Goal: Information Seeking & Learning: Learn about a topic

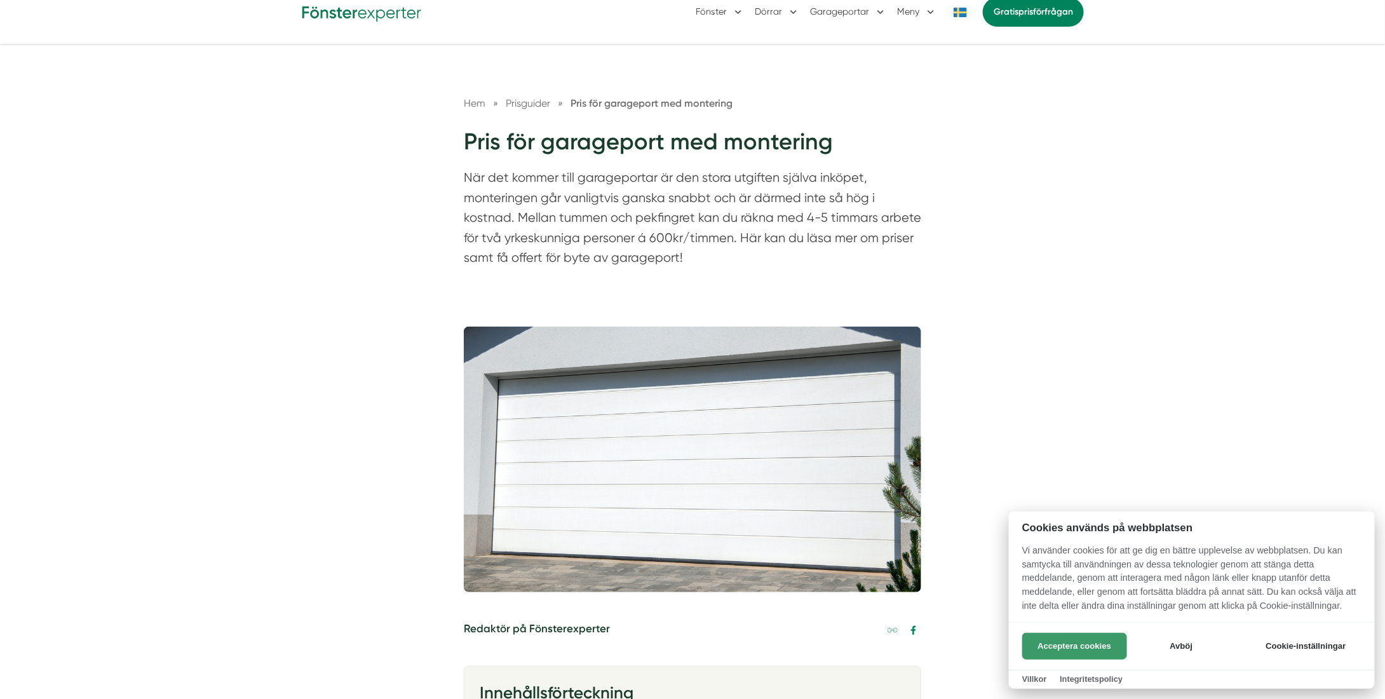
scroll to position [64, 0]
click at [1067, 641] on button "Acceptera cookies" at bounding box center [1074, 646] width 105 height 27
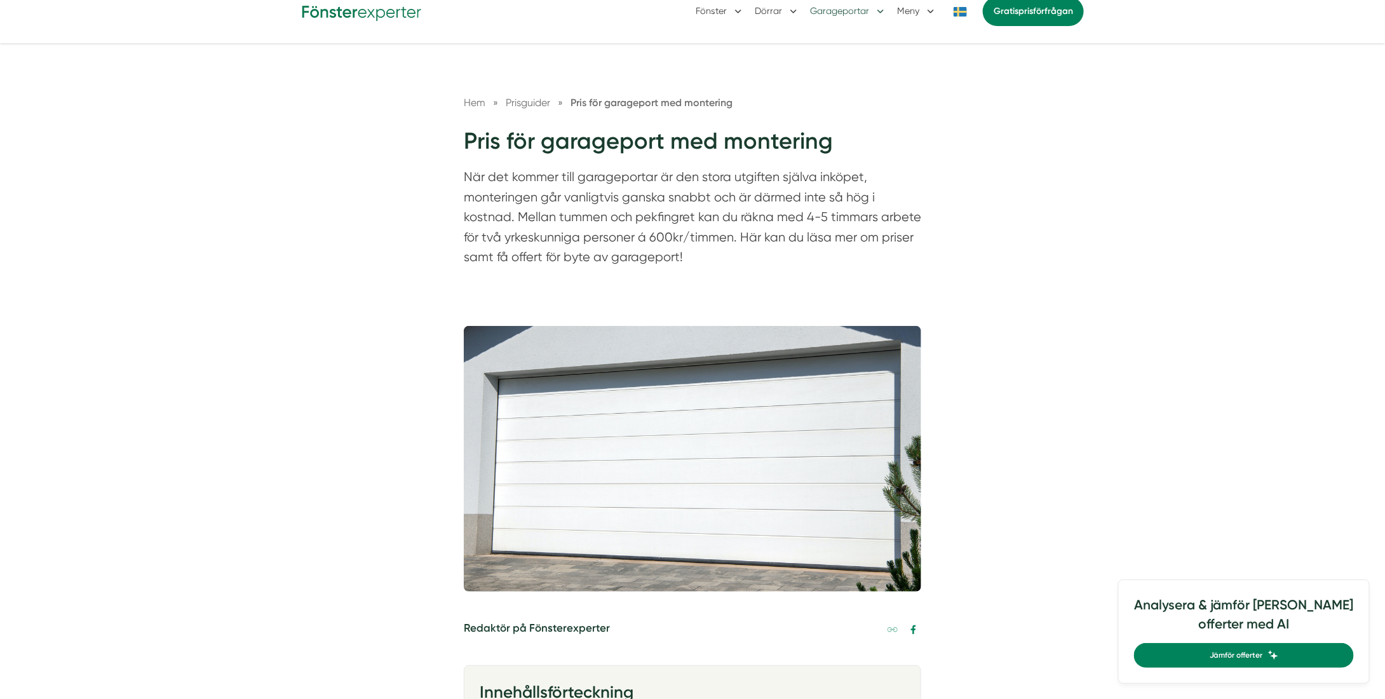
click at [859, 18] on button "Garageportar" at bounding box center [848, 11] width 77 height 33
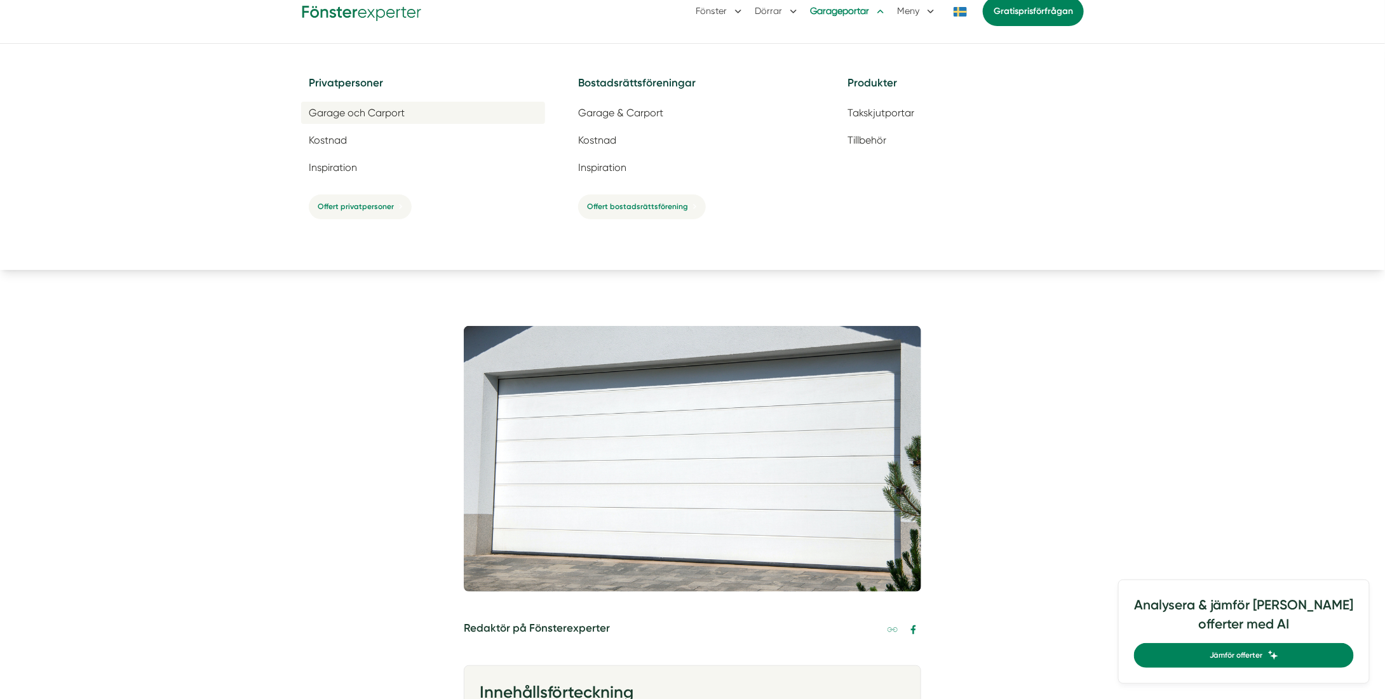
click at [340, 109] on span "Garage och Carport" at bounding box center [357, 113] width 96 height 12
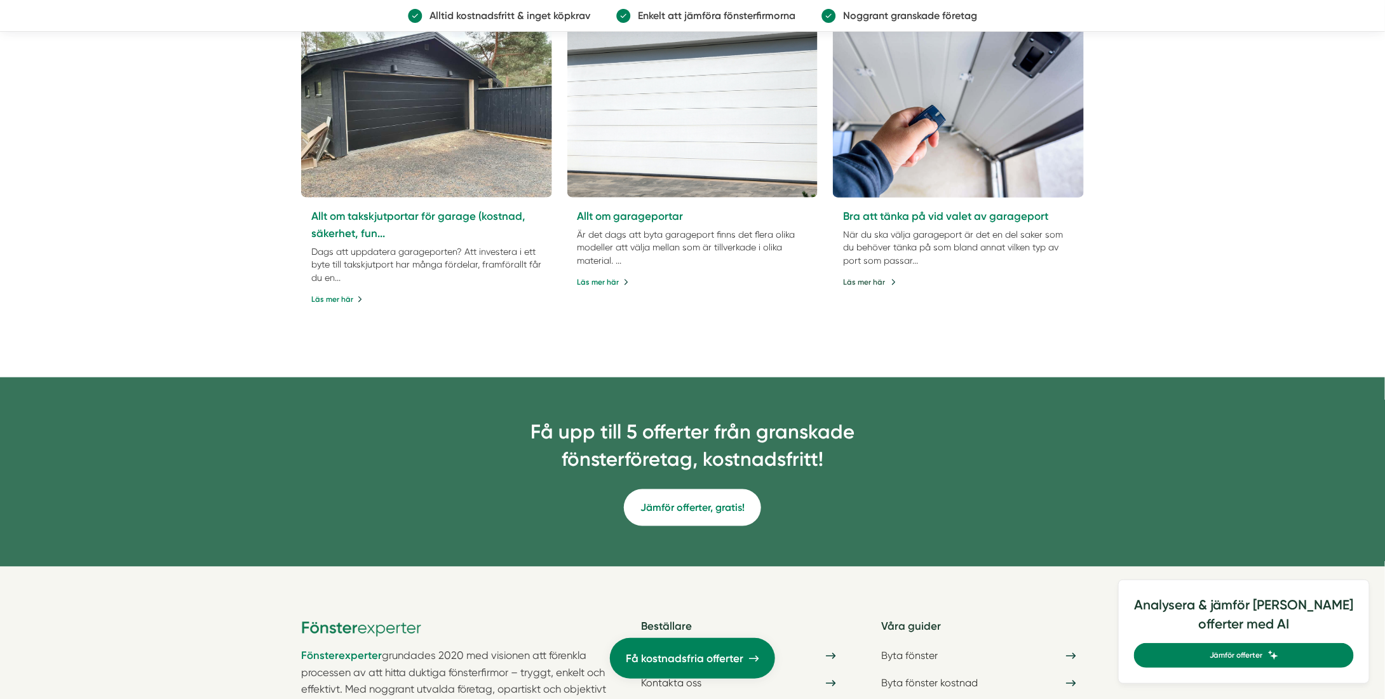
scroll to position [570, 0]
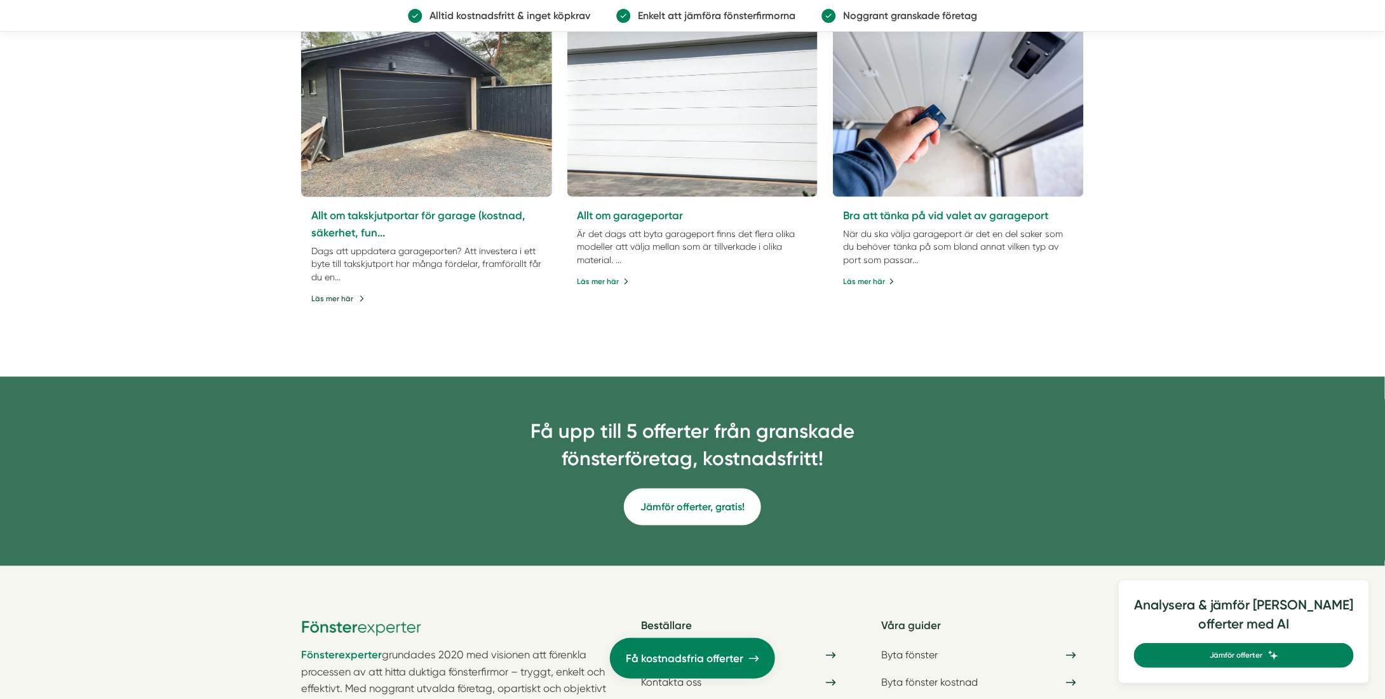
click at [337, 293] on link "Läs mer här" at bounding box center [337, 299] width 53 height 12
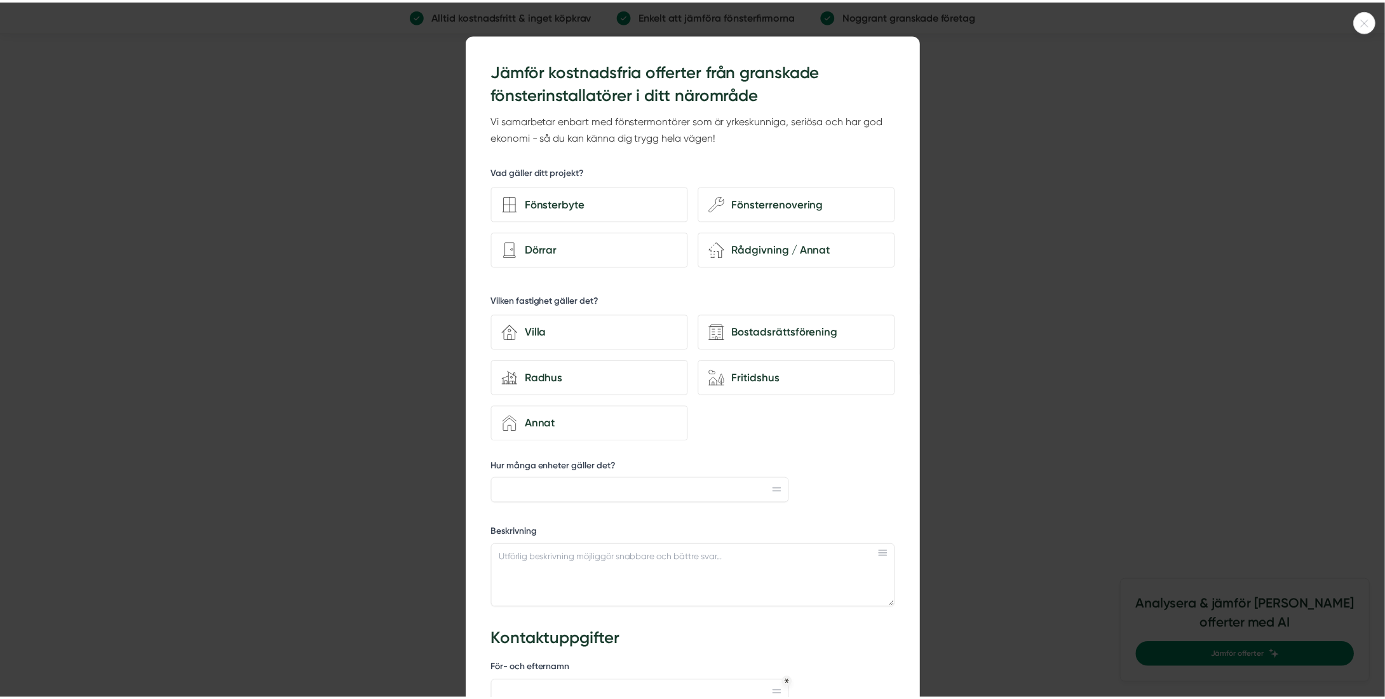
scroll to position [13, 0]
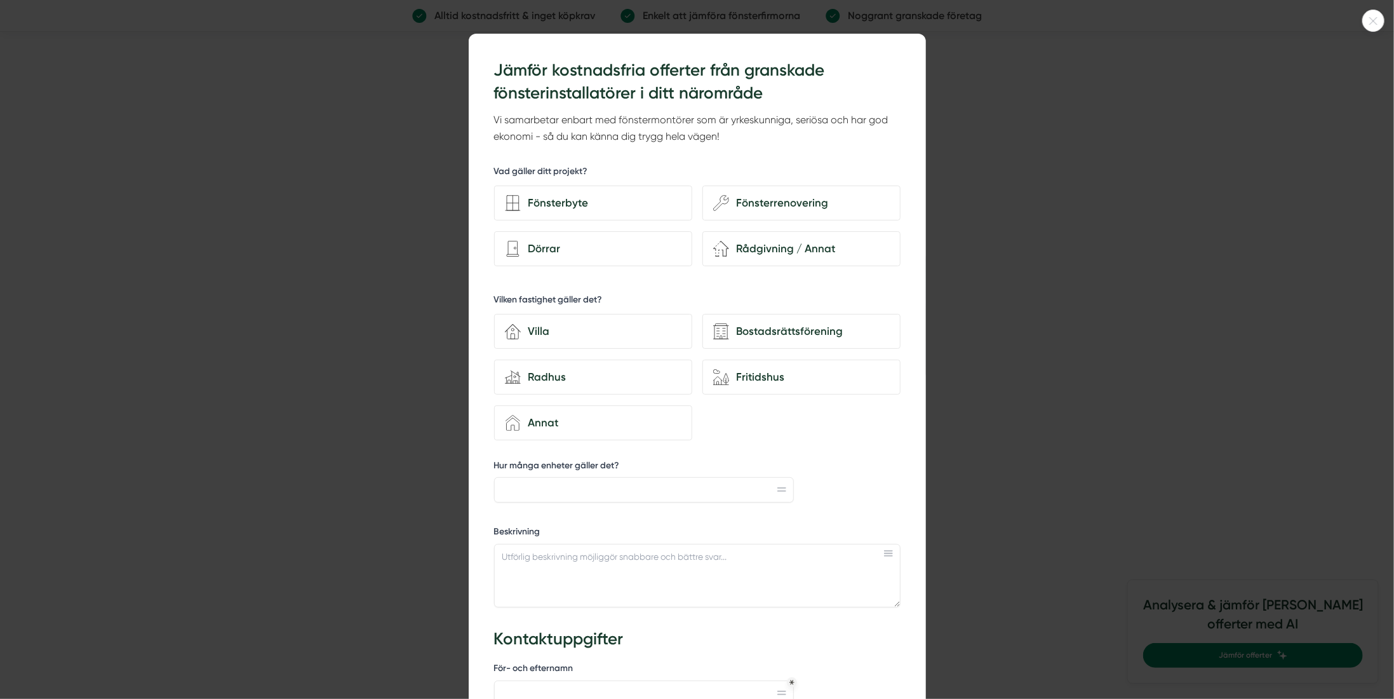
click at [405, 118] on div at bounding box center [697, 349] width 1394 height 699
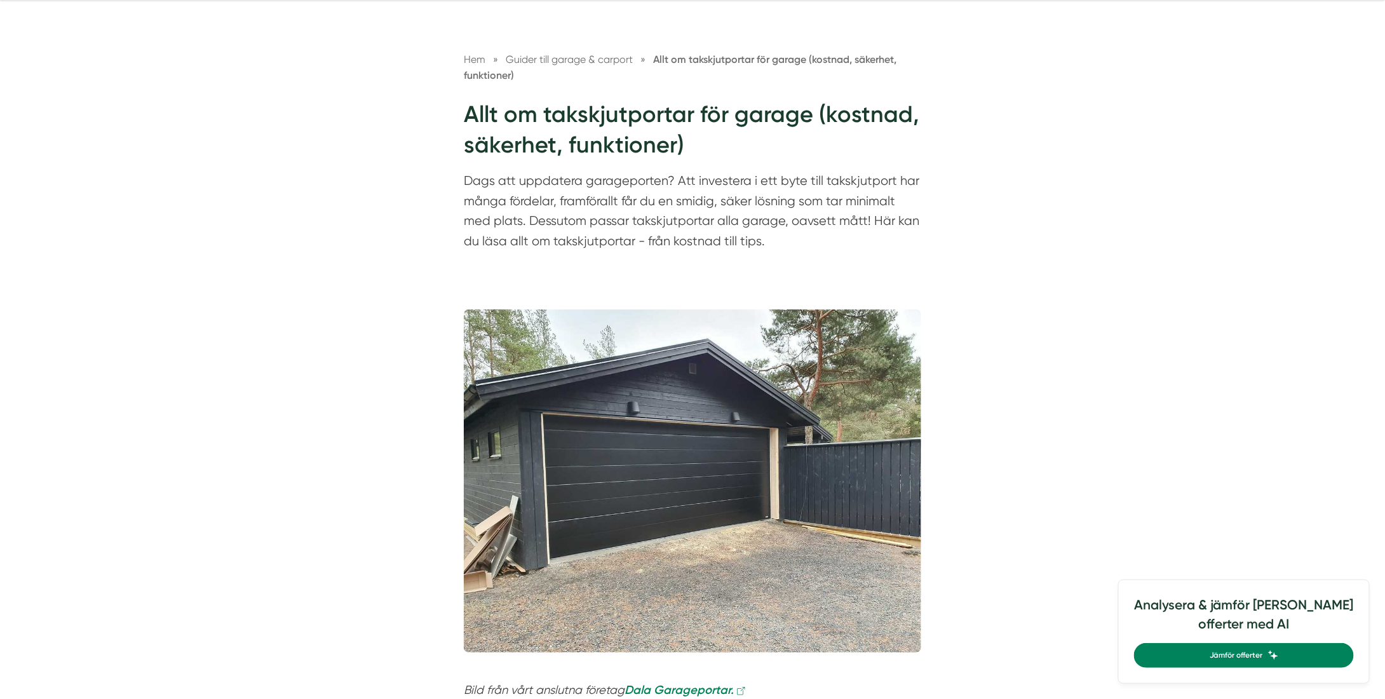
scroll to position [0, 0]
